Goal: Information Seeking & Learning: Learn about a topic

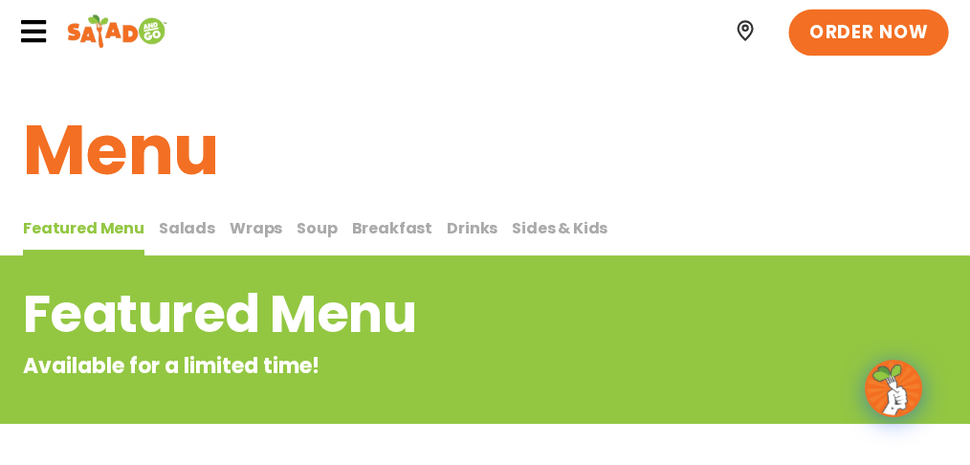
click at [874, 33] on span "ORDER NOW" at bounding box center [868, 31] width 119 height 25
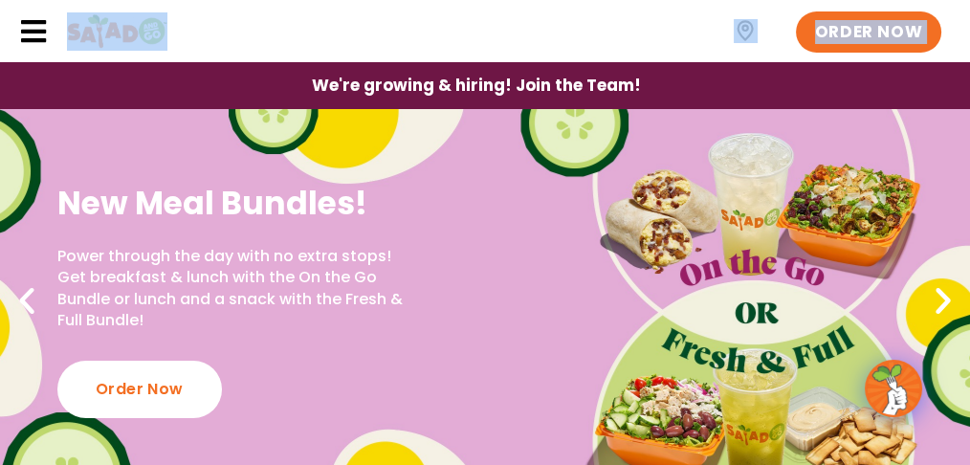
click at [31, 37] on icon at bounding box center [33, 31] width 29 height 29
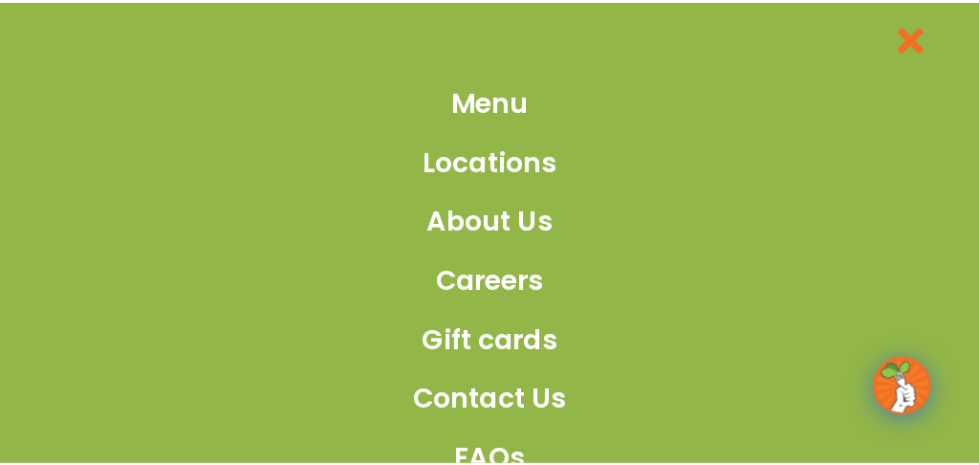
scroll to position [2176, 0]
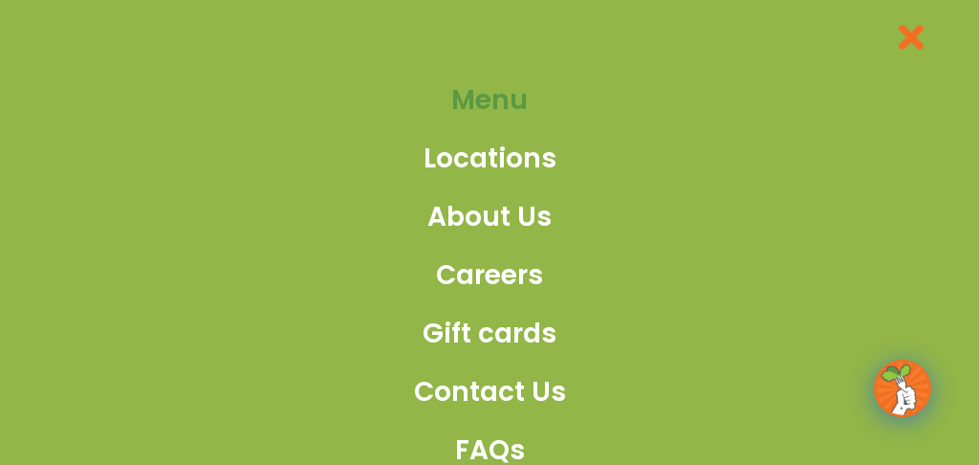
click at [487, 102] on span "Menu" at bounding box center [489, 100] width 76 height 40
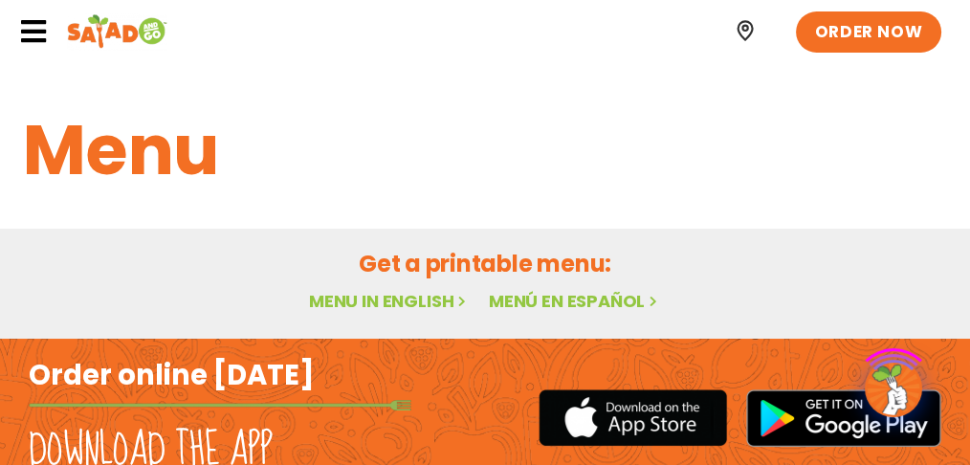
scroll to position [153, 0]
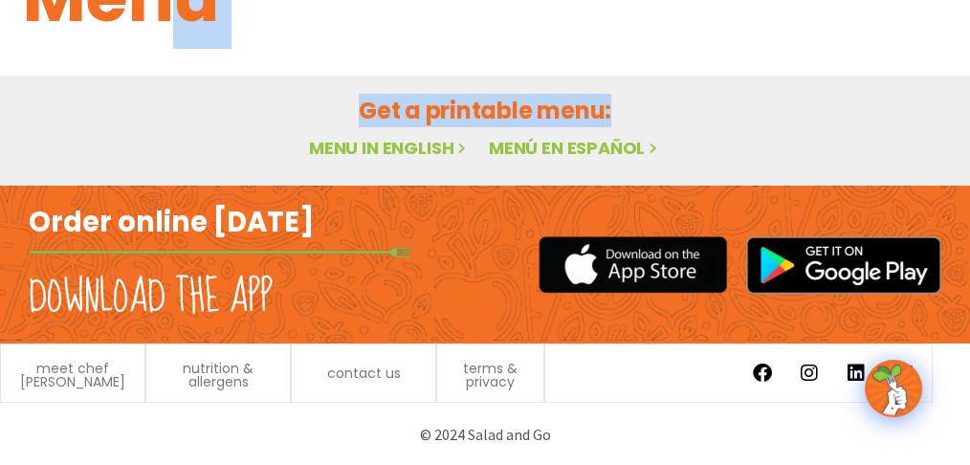
drag, startPoint x: 187, startPoint y: 4, endPoint x: 162, endPoint y: 184, distance: 181.6
click at [162, 184] on div "Menu Featured Menu Featured Menu Salads Salads Wraps Wraps Soup Soup Breakfast …" at bounding box center [485, 47] width 970 height 276
click at [373, 138] on link "Menu in English" at bounding box center [389, 148] width 161 height 24
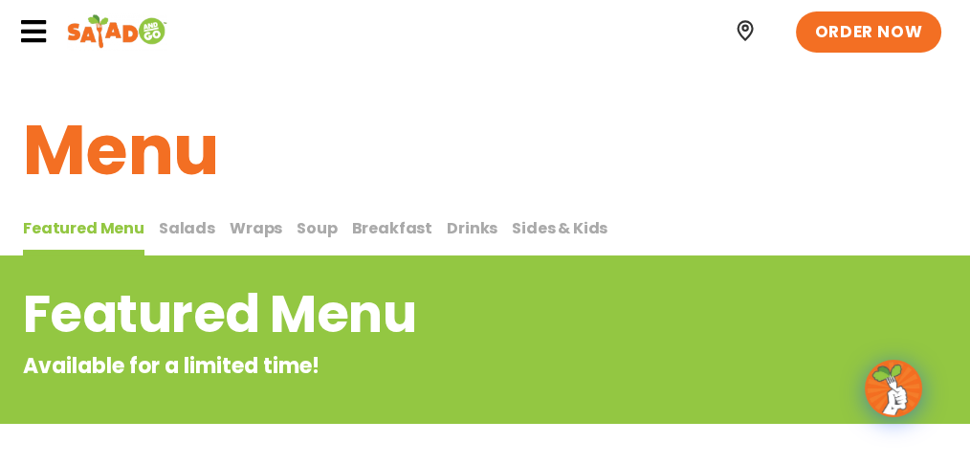
click at [193, 245] on button "Salads Salads" at bounding box center [187, 236] width 56 height 40
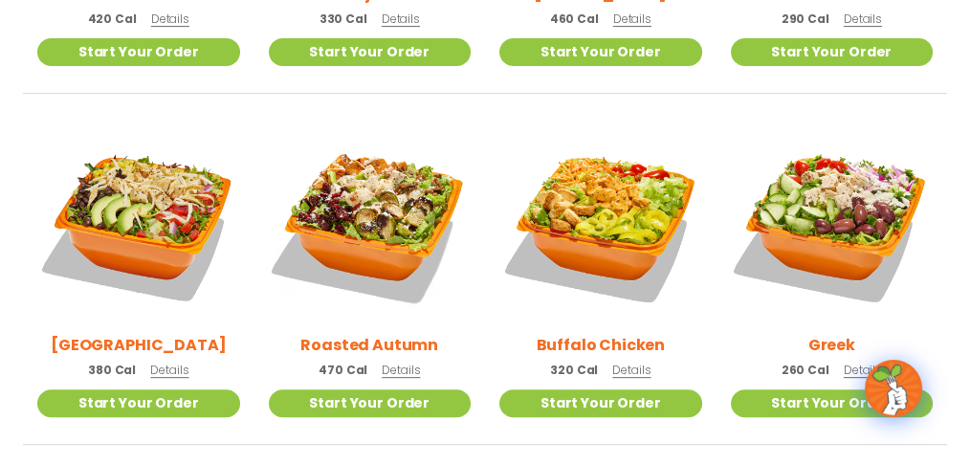
scroll to position [810, 0]
